Goal: Information Seeking & Learning: Learn about a topic

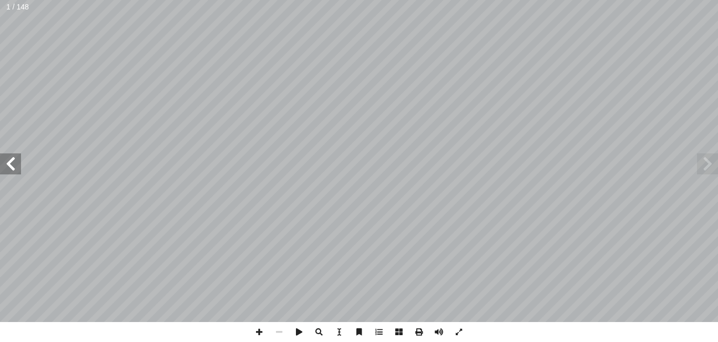
click at [16, 160] on span at bounding box center [10, 164] width 21 height 21
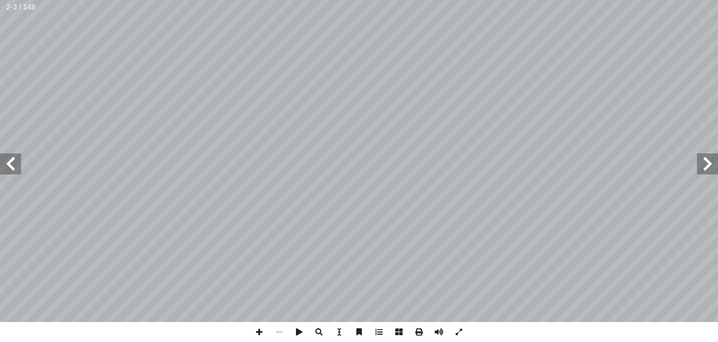
click at [16, 160] on span at bounding box center [10, 164] width 21 height 21
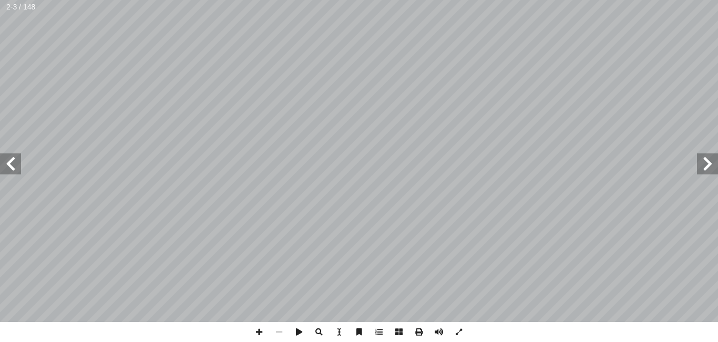
click at [16, 160] on span at bounding box center [10, 164] width 21 height 21
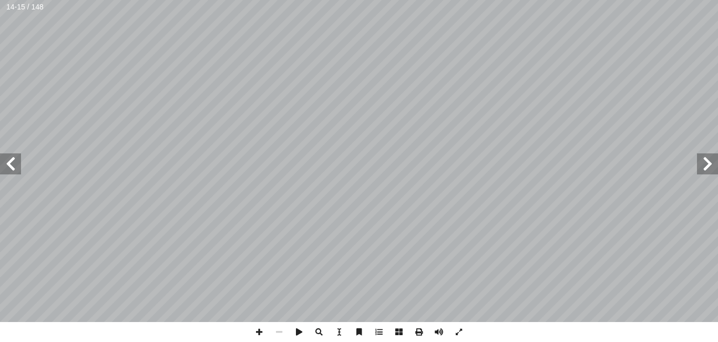
click at [16, 160] on span at bounding box center [10, 164] width 21 height 21
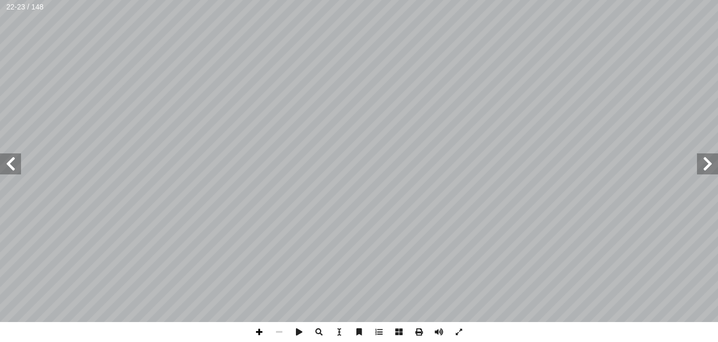
click at [262, 334] on span at bounding box center [259, 332] width 20 height 20
click at [277, 335] on span at bounding box center [279, 332] width 20 height 20
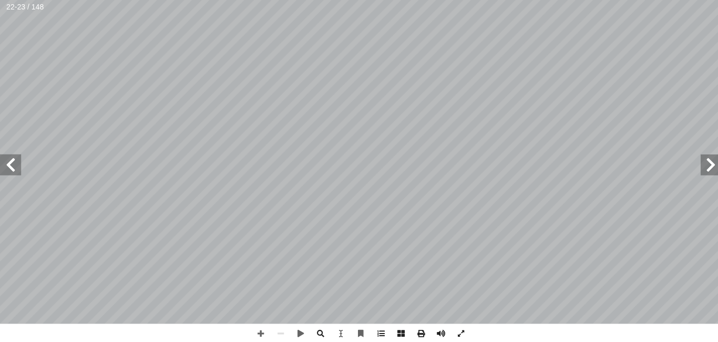
scroll to position [10, -12]
click at [14, 160] on span at bounding box center [10, 164] width 21 height 21
click at [261, 333] on span at bounding box center [259, 332] width 20 height 20
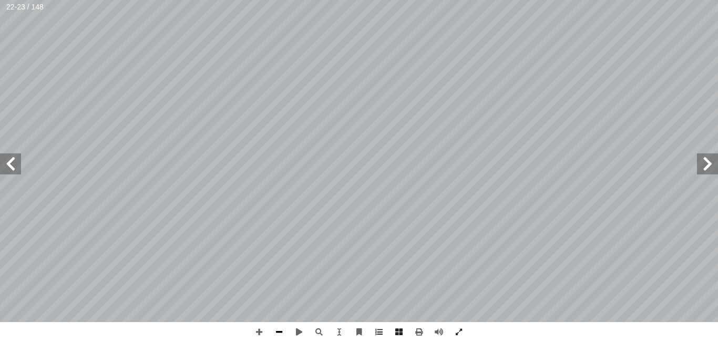
click at [278, 334] on span at bounding box center [279, 332] width 20 height 20
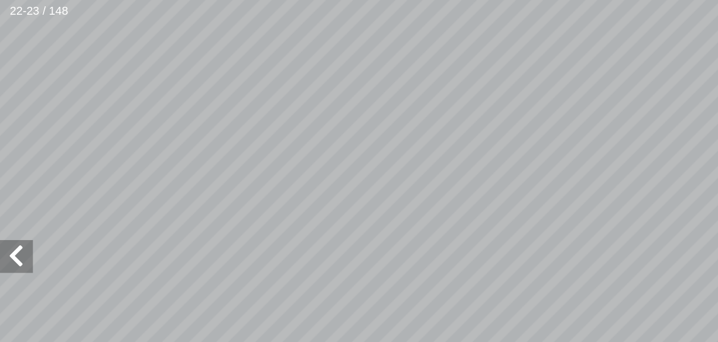
scroll to position [115, -159]
